Goal: Information Seeking & Learning: Learn about a topic

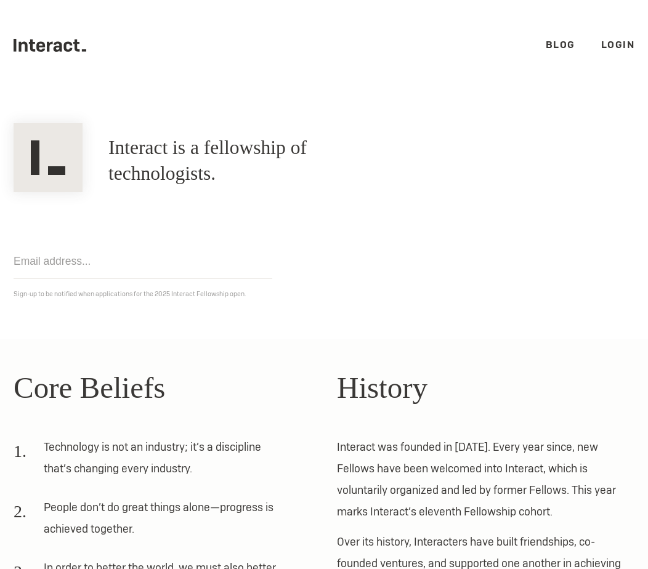
click at [304, 255] on div "Get notified Sign-up to be notified when applications for the 2025 Interact Fel…" at bounding box center [324, 246] width 647 height 108
click at [550, 42] on link "Blog" at bounding box center [561, 44] width 30 height 13
